Goal: Find specific page/section: Find specific page/section

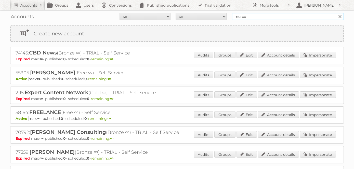
click at [252, 20] on input "merco" at bounding box center [288, 17] width 112 height 8
type input "avi grafica"
click at [336, 13] on input "Search" at bounding box center [340, 17] width 8 height 8
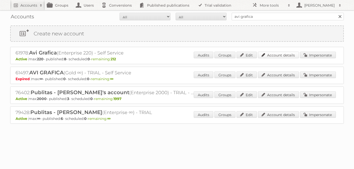
click at [280, 55] on link "Account details" at bounding box center [278, 55] width 41 height 7
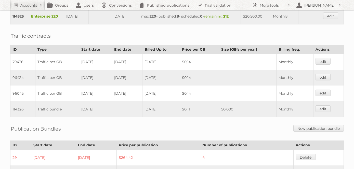
scroll to position [391, 0]
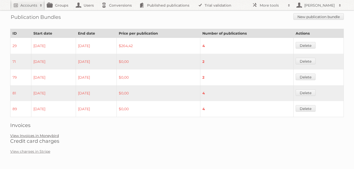
click at [43, 136] on link "View Invoices in Moneybird" at bounding box center [34, 136] width 49 height 5
